Goal: Information Seeking & Learning: Find specific fact

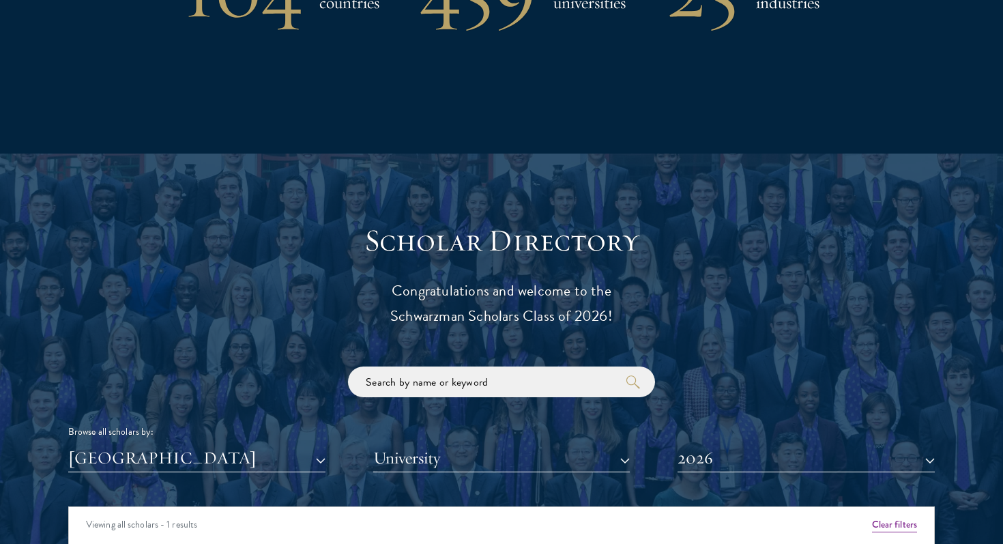
scroll to position [1663, 0]
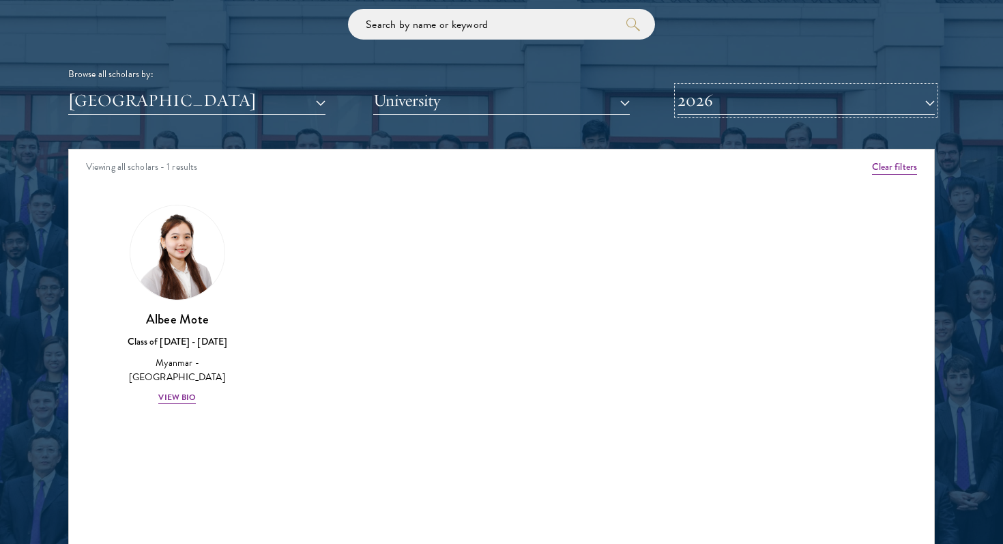
click at [684, 99] on button "2026" at bounding box center [805, 101] width 257 height 28
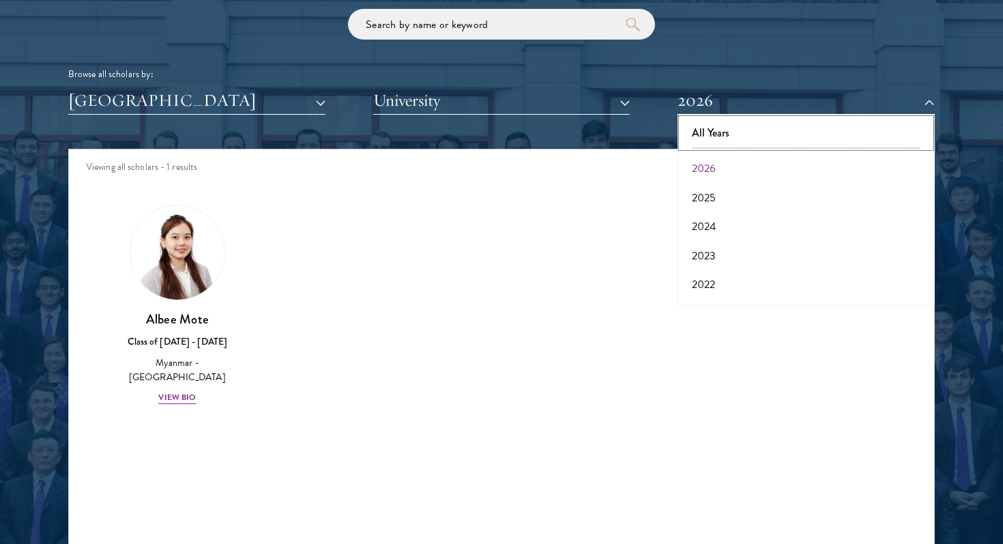
click at [697, 130] on button "All Years" at bounding box center [806, 133] width 249 height 29
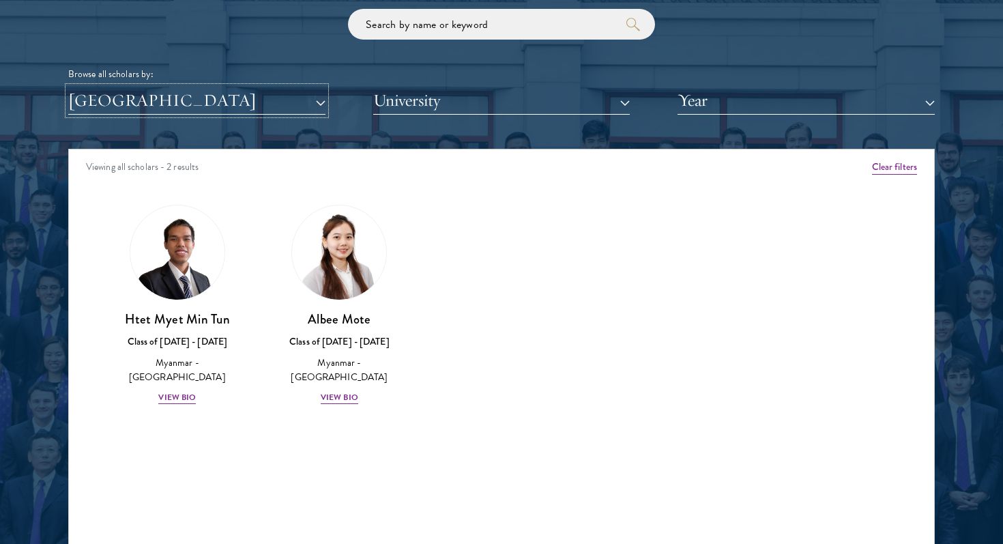
click at [252, 108] on button "[GEOGRAPHIC_DATA]" at bounding box center [196, 101] width 257 height 28
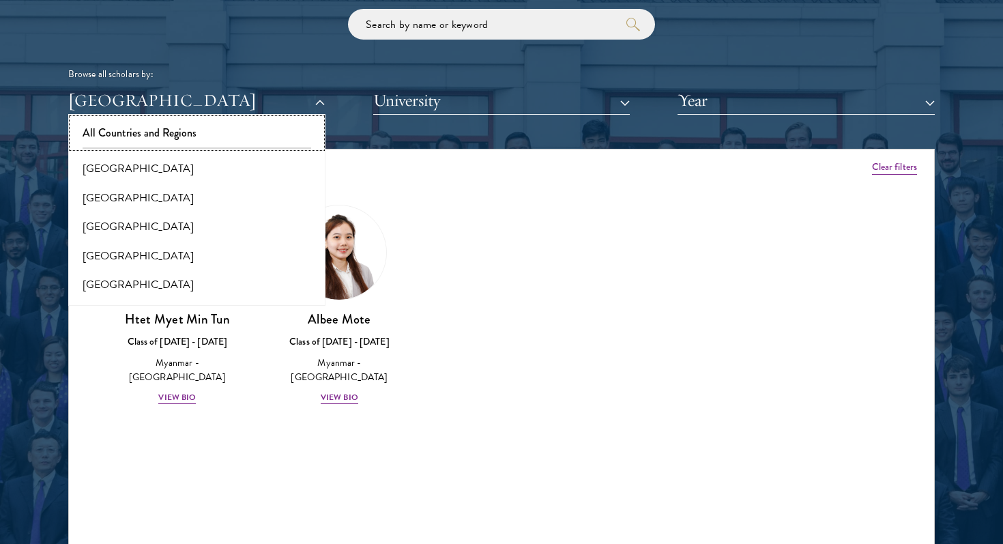
click at [237, 130] on button "All Countries and Regions" at bounding box center [196, 133] width 249 height 29
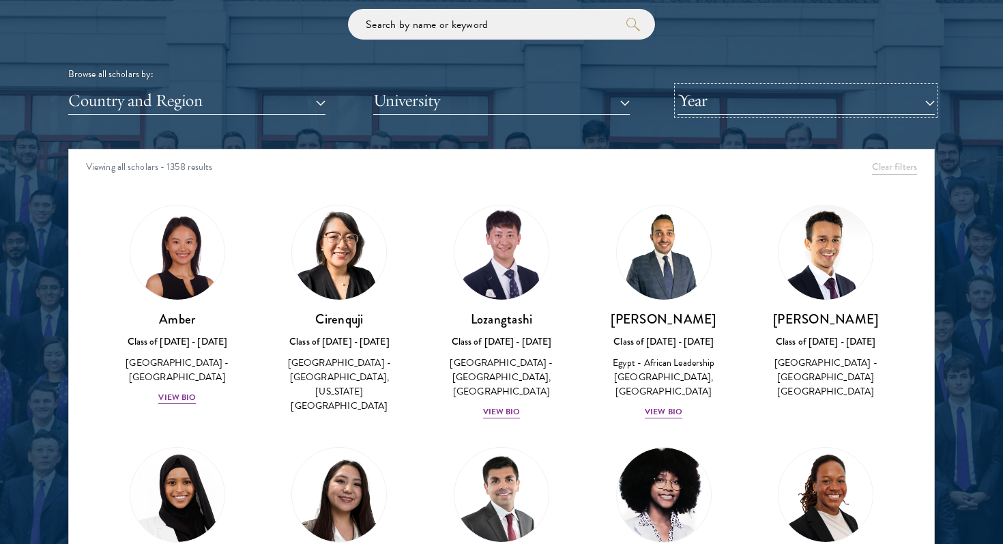
click at [737, 103] on button "Year" at bounding box center [805, 101] width 257 height 28
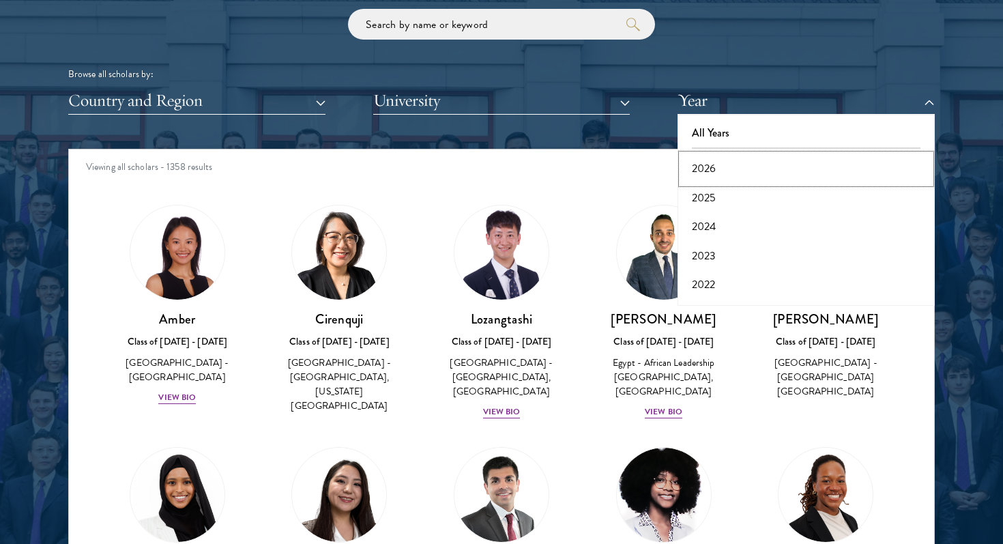
click at [728, 160] on button "2026" at bounding box center [806, 168] width 249 height 29
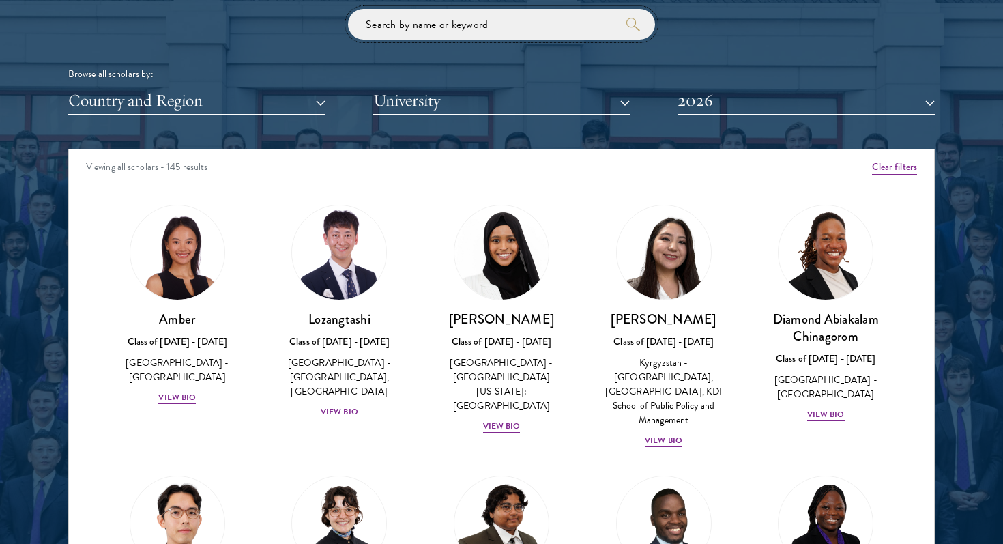
click at [543, 30] on input "search" at bounding box center [501, 24] width 307 height 31
type input "[PERSON_NAME]"
click button "submit" at bounding box center [0, 0] width 0 height 0
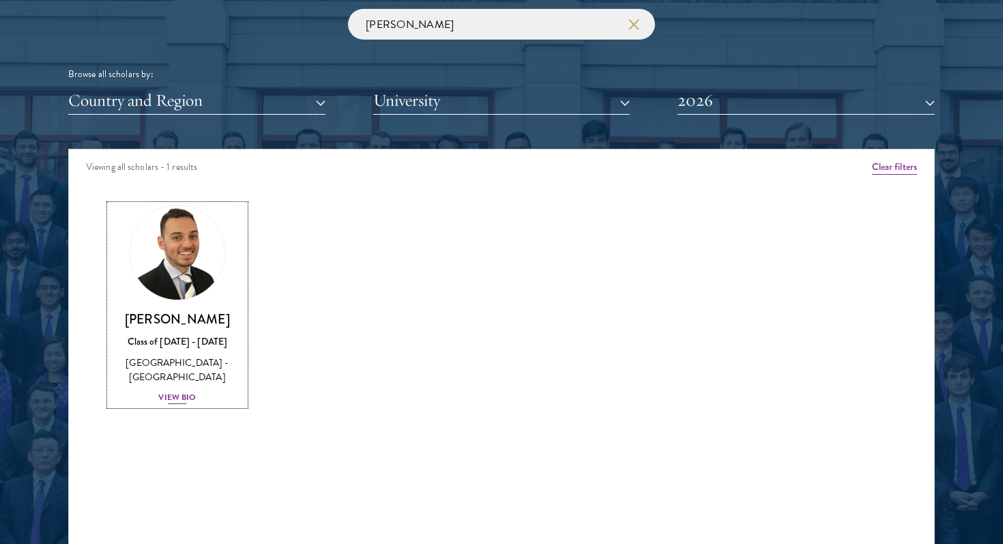
click at [177, 394] on div "View Bio" at bounding box center [177, 397] width 38 height 13
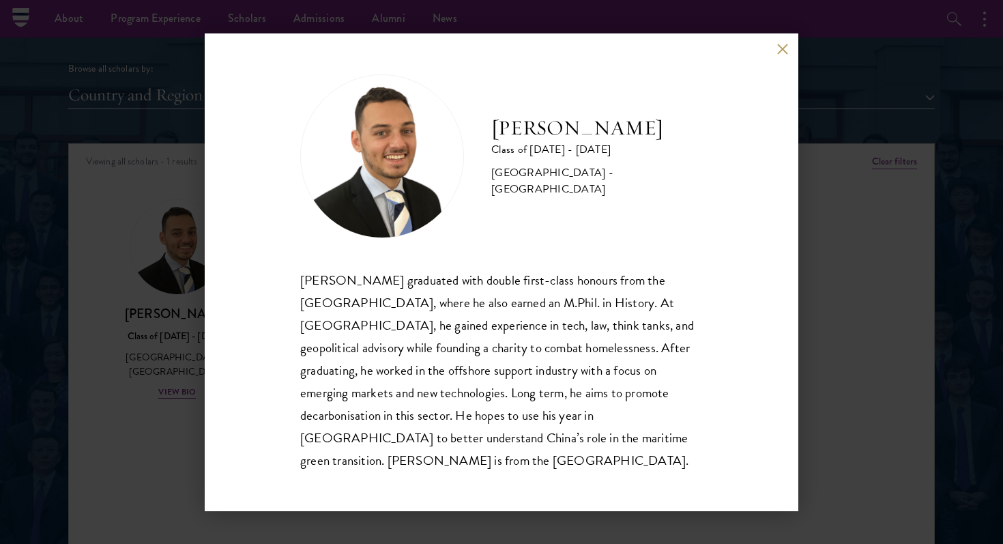
scroll to position [1664, 0]
